Goal: Task Accomplishment & Management: Manage account settings

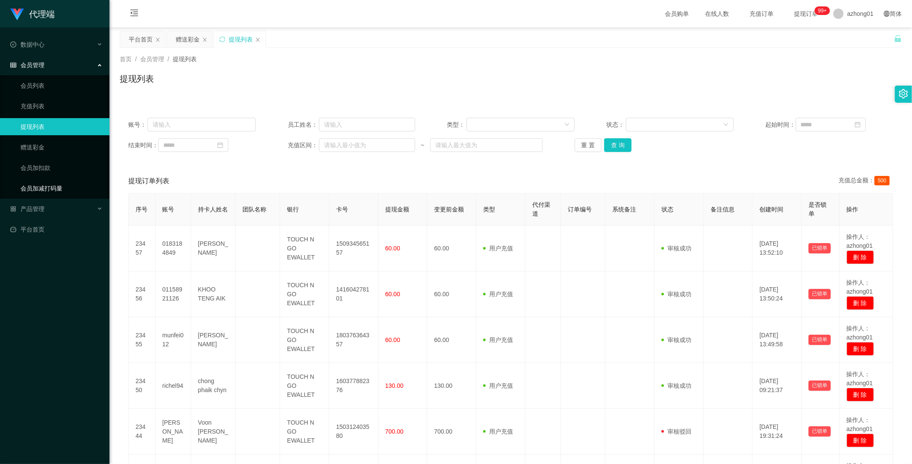
scroll to position [287, 0]
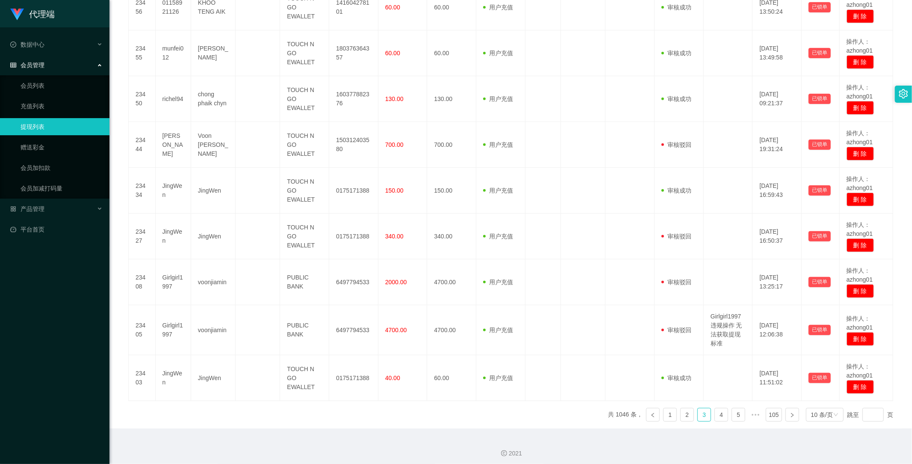
click at [41, 130] on link "提现列表" at bounding box center [62, 126] width 82 height 17
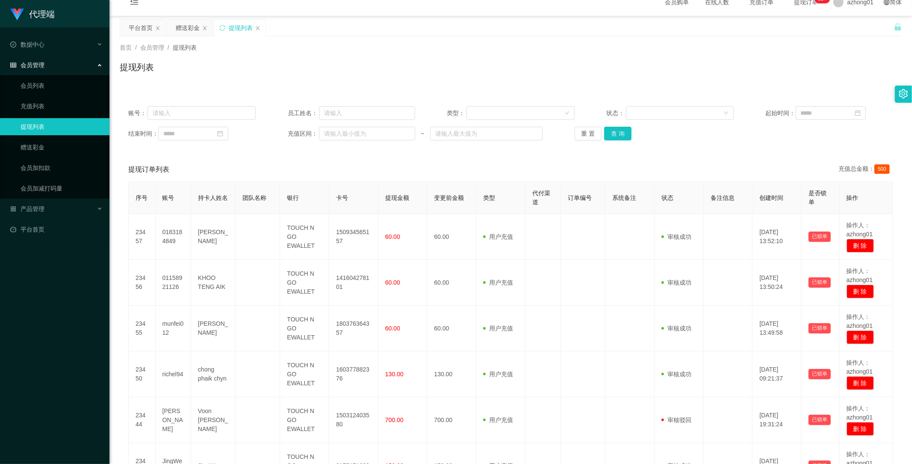
scroll to position [0, 0]
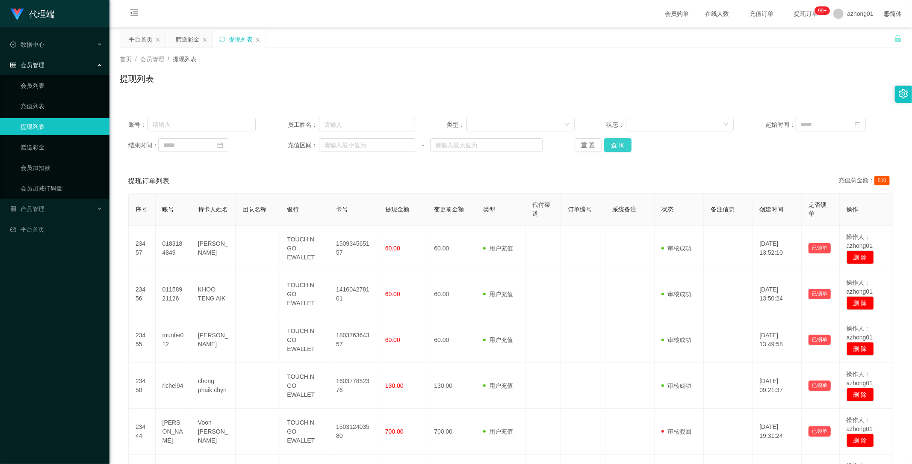
click at [613, 143] on button "查 询" at bounding box center [617, 145] width 27 height 14
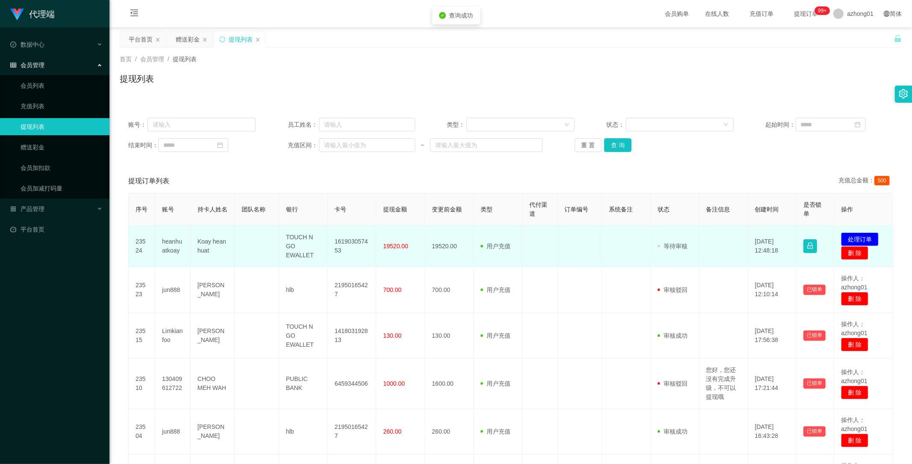
click at [173, 249] on td "heanhuatkoay" at bounding box center [173, 245] width 36 height 41
copy td "heanhuatkoay"
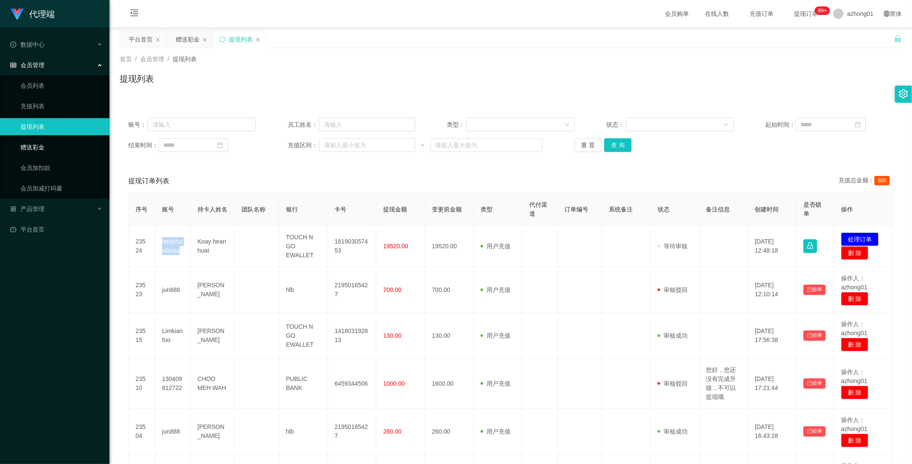
click at [26, 147] on link "赠送彩金" at bounding box center [62, 147] width 82 height 17
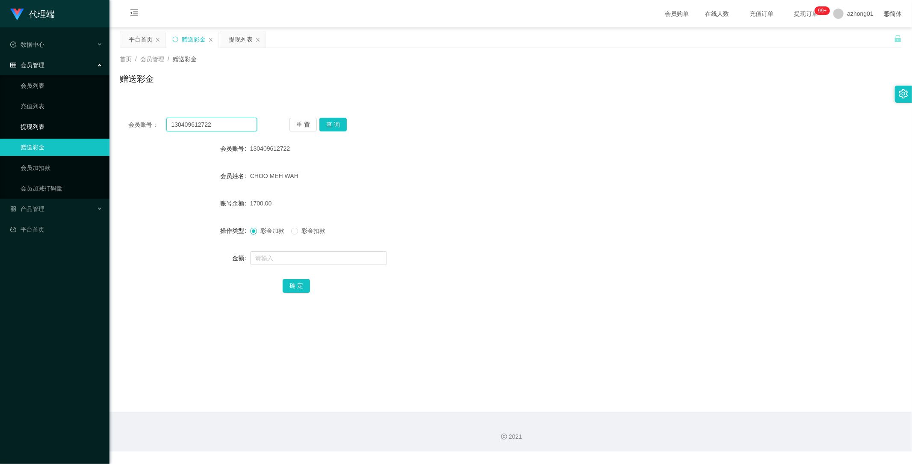
drag, startPoint x: 220, startPoint y: 125, endPoint x: 89, endPoint y: 129, distance: 131.4
click at [92, 129] on section "代理端 数据中心 会员管理 会员列表 充值列表 提现列表 赠送彩金 会员加扣款 会员加减打码量 产品管理 平台首页 保存配置 重置配置 整体风格设置 主题色 …" at bounding box center [456, 225] width 912 height 451
paste input "heanhuatkoay"
type input "heanhuatkoay"
click at [340, 122] on button "查 询" at bounding box center [333, 125] width 27 height 14
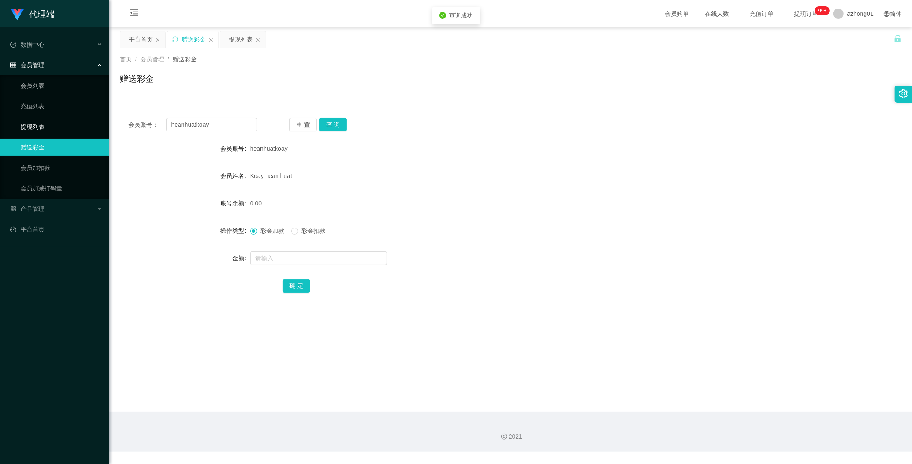
click at [47, 123] on link "提现列表" at bounding box center [62, 126] width 82 height 17
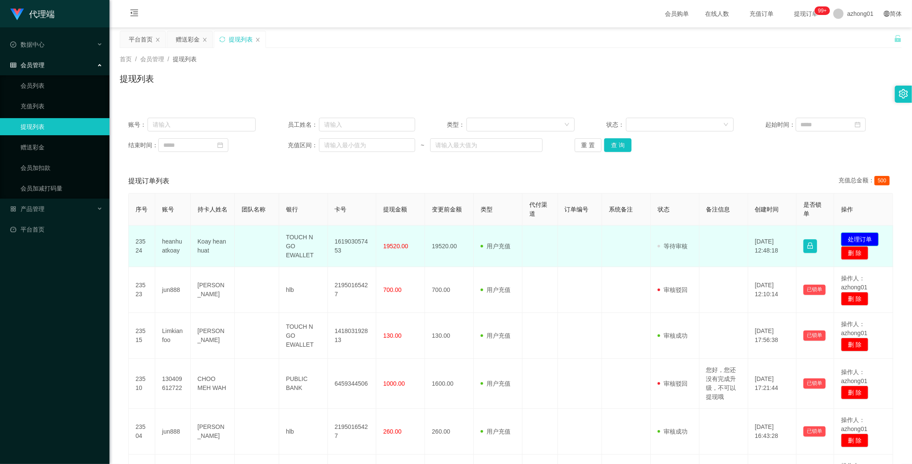
click at [858, 237] on button "处理订单" at bounding box center [860, 239] width 38 height 14
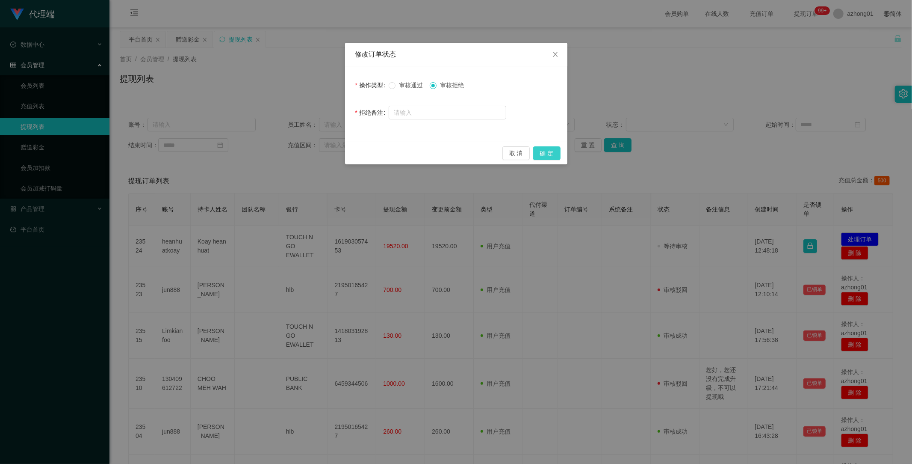
click at [549, 151] on button "确 定" at bounding box center [546, 153] width 27 height 14
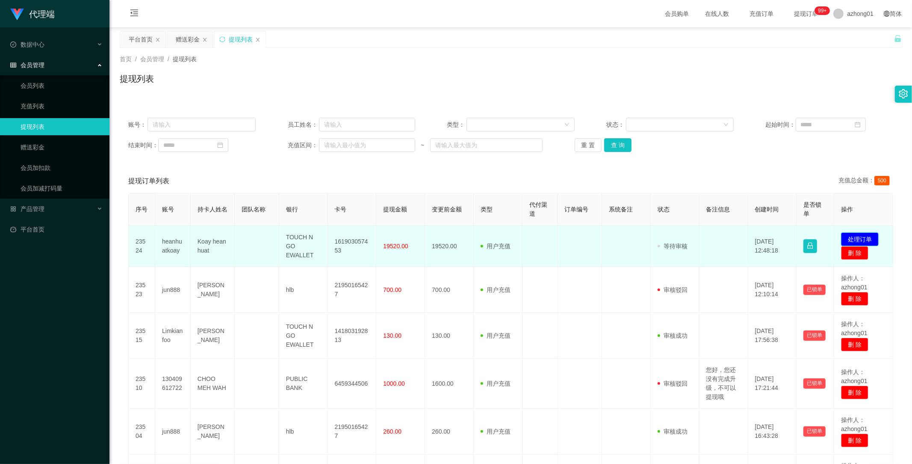
click at [857, 233] on button "处理订单" at bounding box center [860, 239] width 38 height 14
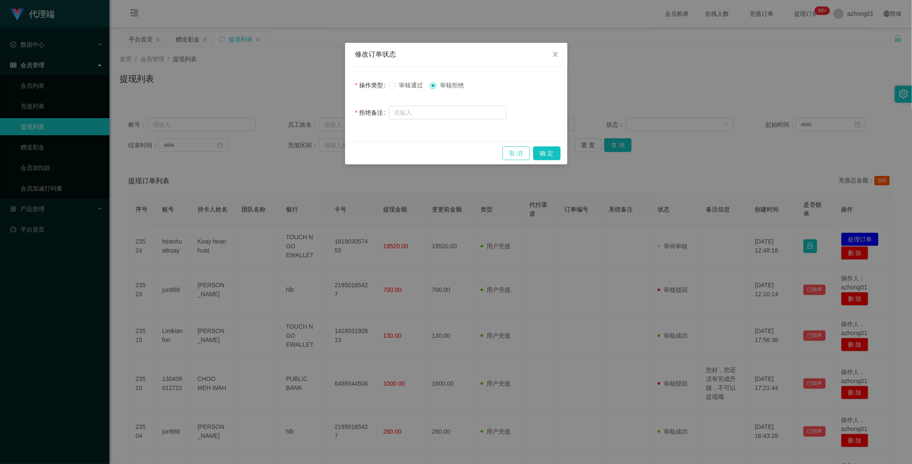
click at [517, 153] on button "取 消" at bounding box center [516, 153] width 27 height 14
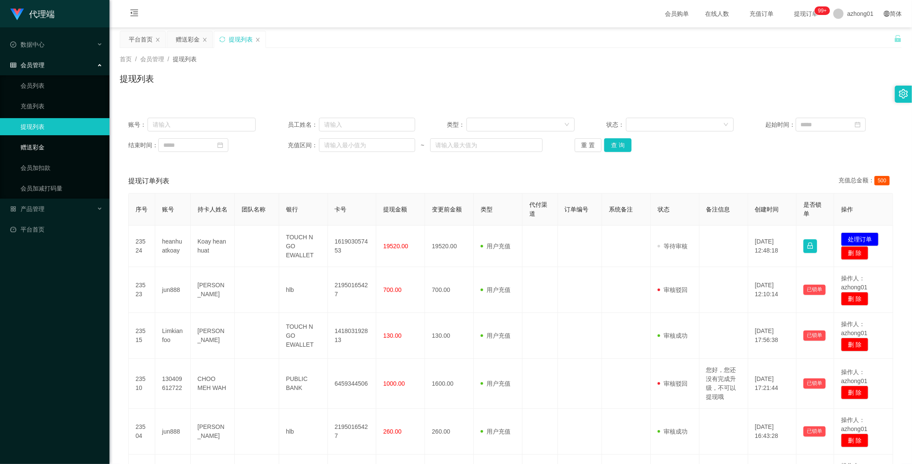
click at [40, 145] on link "赠送彩金" at bounding box center [62, 147] width 82 height 17
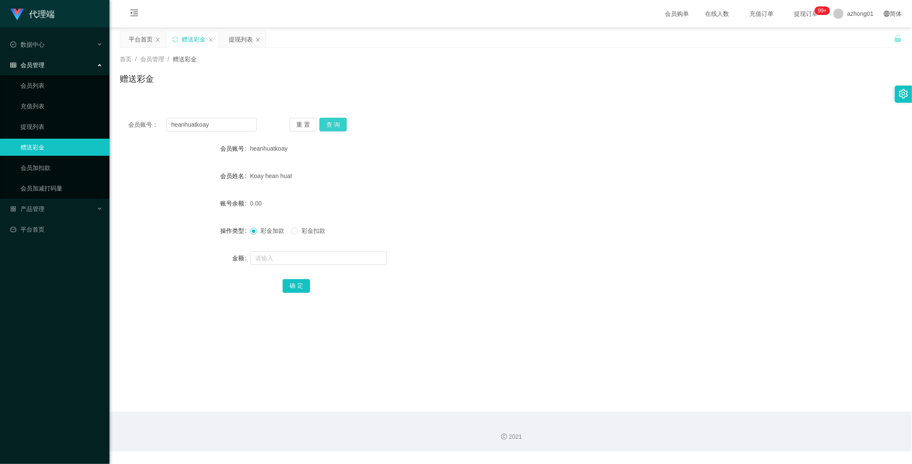
click at [331, 126] on button "查 询" at bounding box center [333, 125] width 27 height 14
drag, startPoint x: 225, startPoint y: 123, endPoint x: 88, endPoint y: 127, distance: 137.8
click at [88, 127] on section "代理端 数据中心 会员管理 会员列表 充值列表 提现列表 赠送彩金 会员加扣款 会员加减打码量 产品管理 平台首页 保存配置 重置配置 整体风格设置 主题色 …" at bounding box center [456, 225] width 912 height 451
paste input "Withsomi2417"
type input "Withsomi2417"
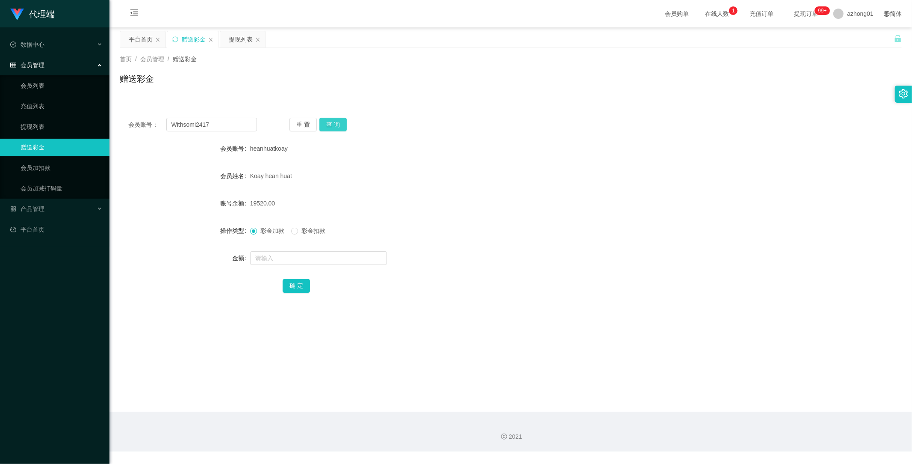
click at [333, 123] on button "查 询" at bounding box center [333, 125] width 27 height 14
click at [38, 206] on span "产品管理" at bounding box center [27, 208] width 34 height 7
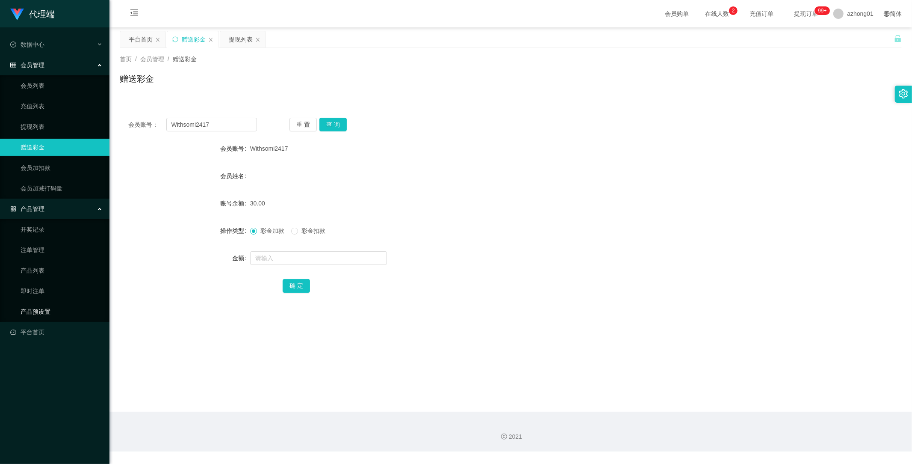
click at [41, 311] on link "产品预设置" at bounding box center [62, 311] width 82 height 17
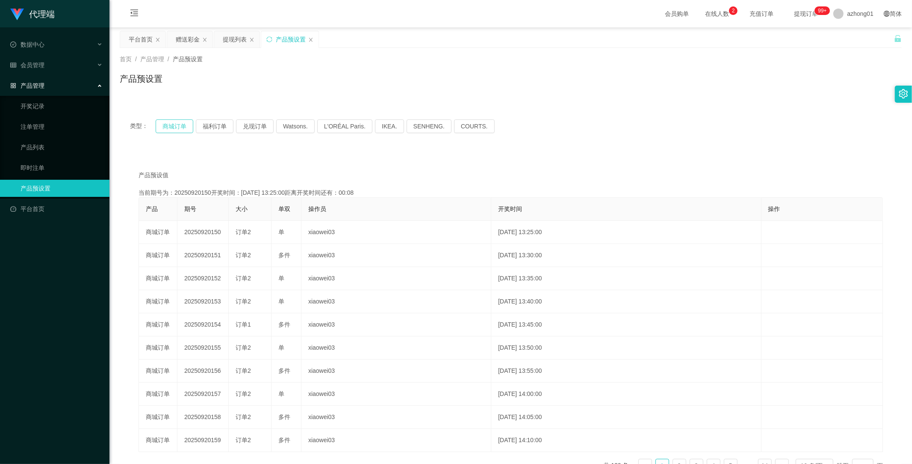
click at [173, 128] on button "商城订单" at bounding box center [175, 126] width 38 height 14
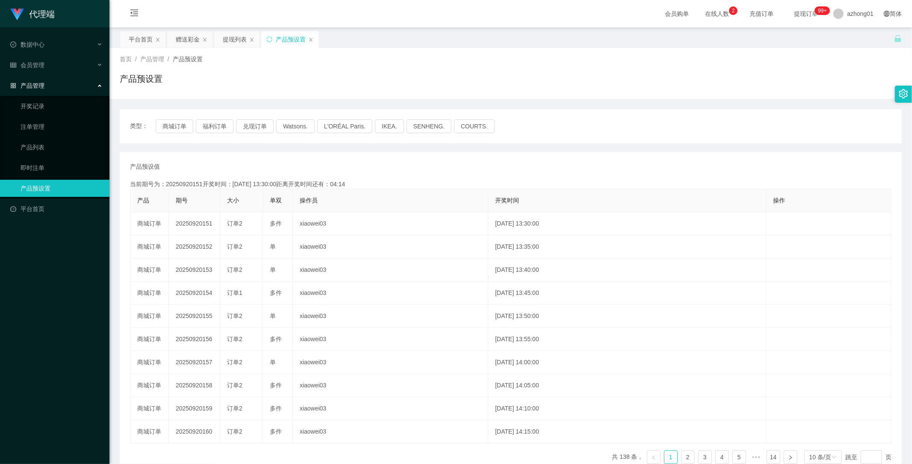
click at [174, 118] on div "类型： 商城订单 福利订单 兑现订单 Watsons. L'ORÉAL Paris. IKEA. SENHENG. COURTS." at bounding box center [511, 126] width 782 height 34
click at [182, 127] on button "商城订单" at bounding box center [175, 126] width 38 height 14
click at [41, 126] on link "注单管理" at bounding box center [62, 126] width 82 height 17
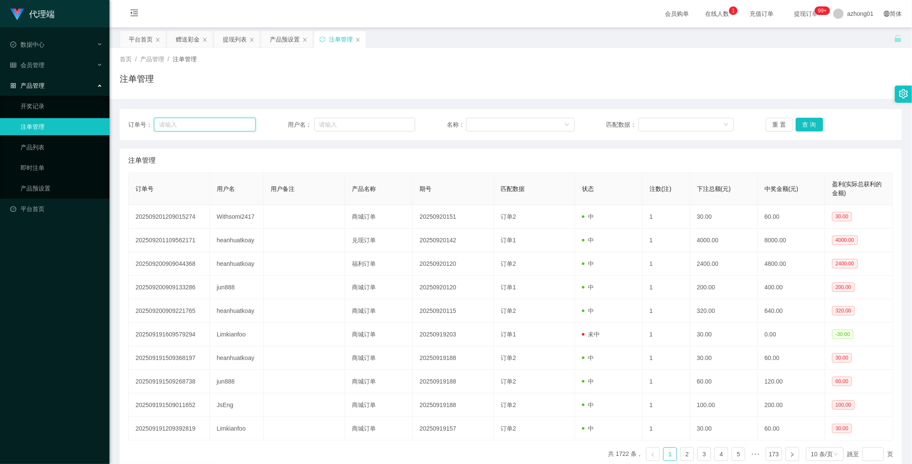
click at [194, 122] on input "text" at bounding box center [205, 125] width 102 height 14
drag, startPoint x: 38, startPoint y: 59, endPoint x: 69, endPoint y: 97, distance: 49.2
click at [39, 61] on div "会员管理" at bounding box center [55, 64] width 110 height 17
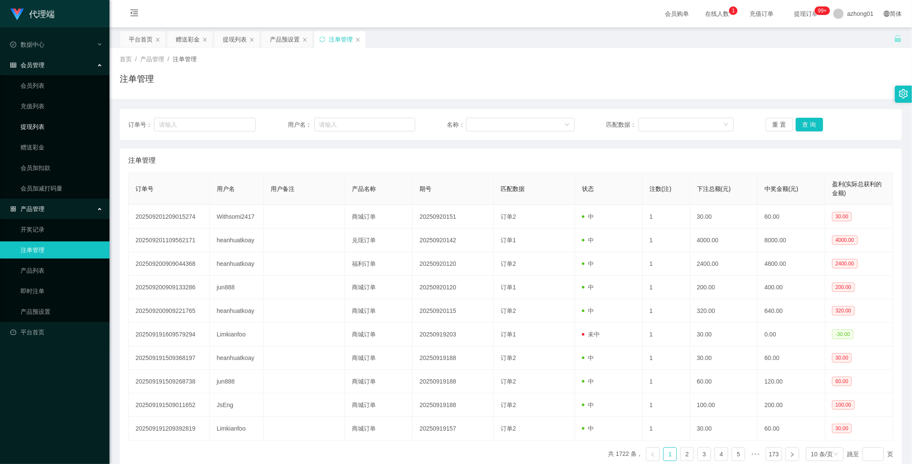
click at [36, 127] on link "提现列表" at bounding box center [62, 126] width 82 height 17
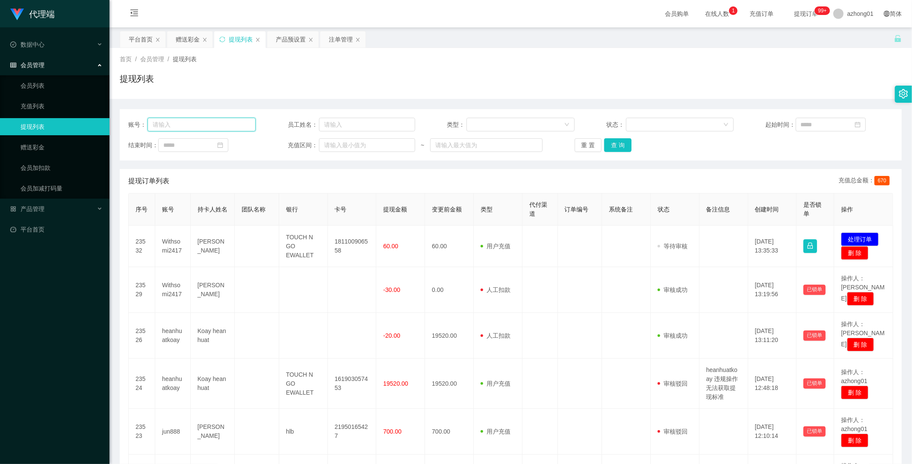
click at [207, 127] on input "text" at bounding box center [202, 125] width 108 height 14
paste input "Withsomi2417"
type input "Withsomi2417"
click at [616, 144] on button "查 询" at bounding box center [617, 145] width 27 height 14
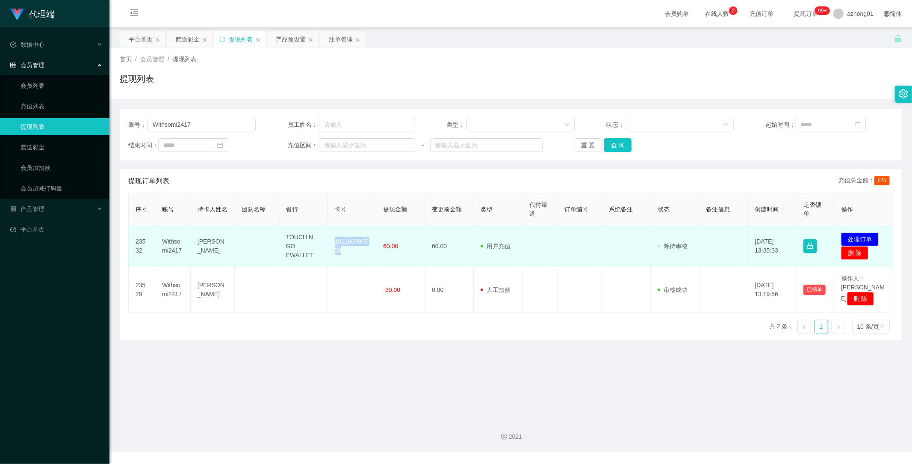
drag, startPoint x: 331, startPoint y: 240, endPoint x: 355, endPoint y: 255, distance: 28.8
click at [355, 255] on td "181100906558" at bounding box center [352, 245] width 49 height 41
copy td "181100906558"
click at [854, 238] on button "处理订单" at bounding box center [860, 239] width 38 height 14
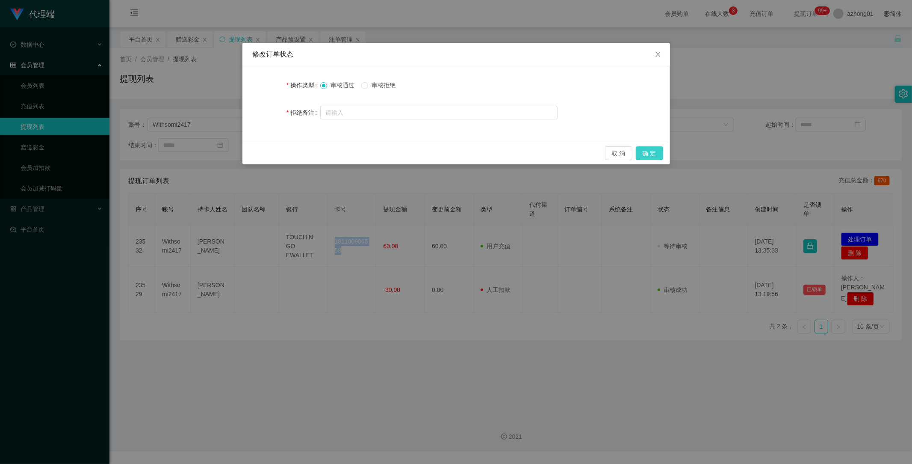
click at [646, 152] on button "确 定" at bounding box center [649, 153] width 27 height 14
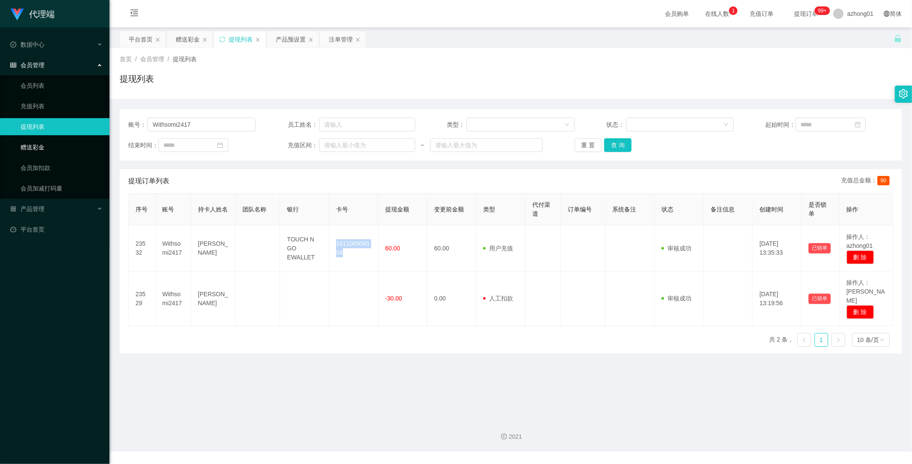
click at [46, 148] on link "赠送彩金" at bounding box center [62, 147] width 82 height 17
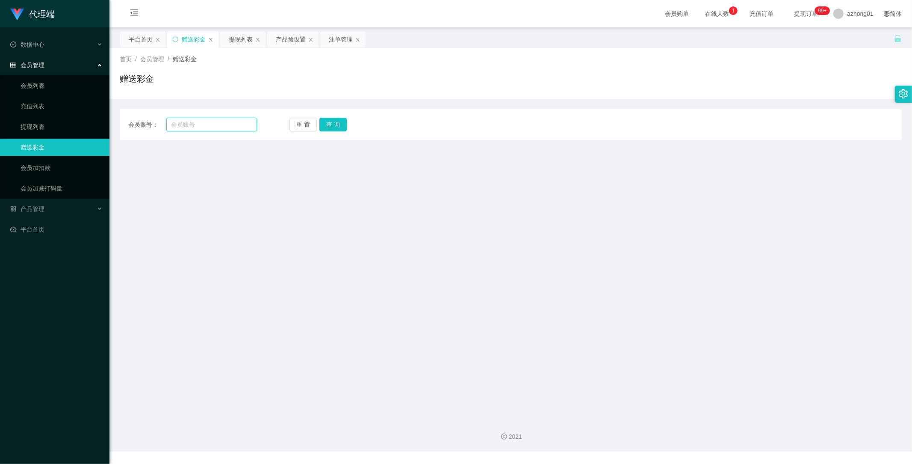
click at [200, 122] on input "text" at bounding box center [211, 125] width 91 height 14
paste input "181100906558"
click at [332, 121] on button "查 询" at bounding box center [333, 125] width 27 height 14
drag, startPoint x: 147, startPoint y: 271, endPoint x: 147, endPoint y: 258, distance: 13.7
click at [145, 261] on main "关闭左侧 关闭右侧 关闭其它 刷新页面 平台首页 赠送彩金 提现列表 产品预设置 注单管理 首页 / 会员管理 / 赠送彩金 / 赠送彩金 会员账号： 181…" at bounding box center [511, 219] width 803 height 384
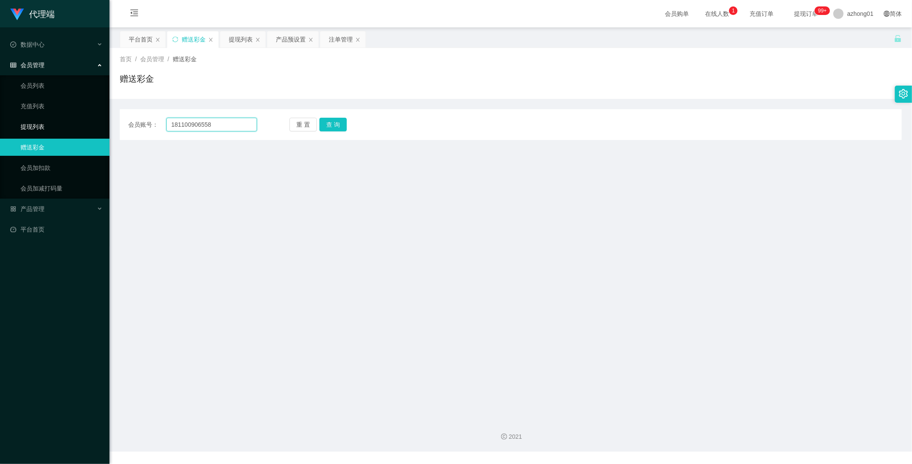
drag, startPoint x: 224, startPoint y: 123, endPoint x: 68, endPoint y: 133, distance: 156.9
click at [68, 133] on section "代理端 数据中心 会员管理 会员列表 充值列表 提现列表 赠送彩金 会员加扣款 会员加减打码量 产品管理 开奖记录 注单管理 产品列表 即时注单 产品预设置 …" at bounding box center [456, 225] width 912 height 451
paste input "Withsomi2417"
type input "Withsomi2417"
click at [347, 121] on div "重 置 查 询" at bounding box center [354, 125] width 129 height 14
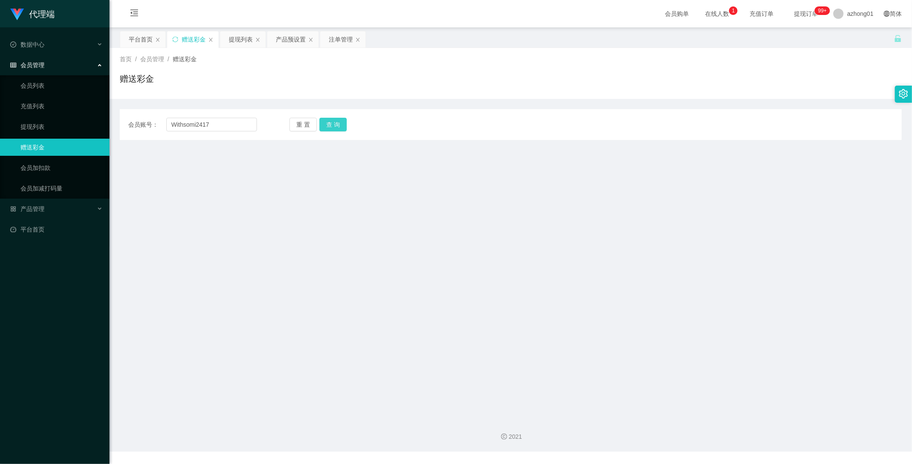
drag, startPoint x: 338, startPoint y: 125, endPoint x: 341, endPoint y: 140, distance: 15.5
click at [338, 125] on button "查 询" at bounding box center [333, 125] width 27 height 14
